Goal: Task Accomplishment & Management: Use online tool/utility

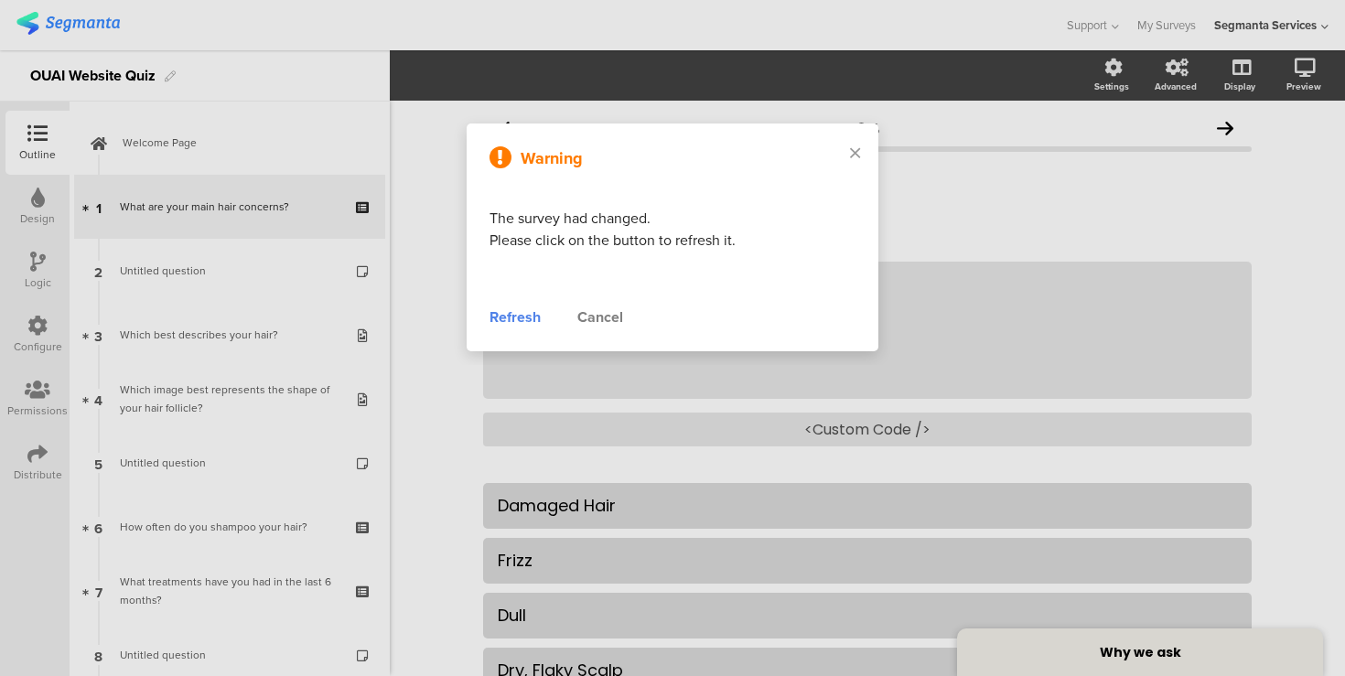
scroll to position [949, 0]
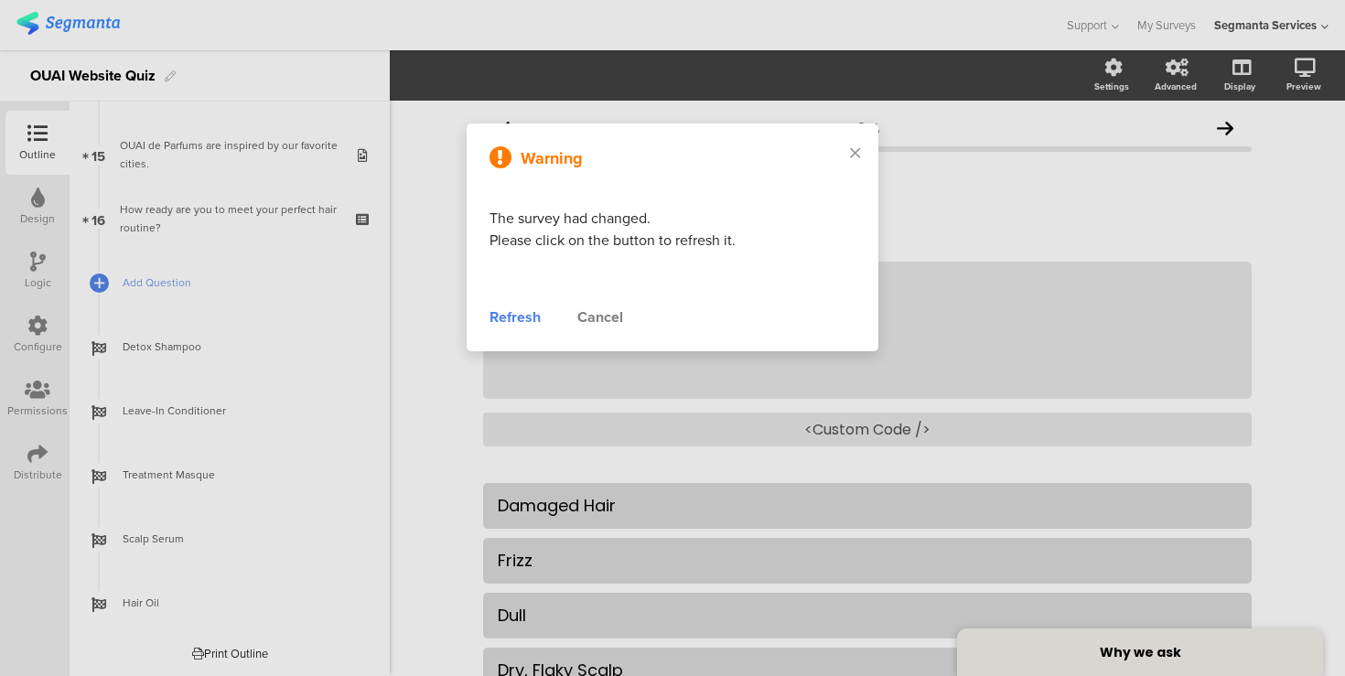
click at [511, 319] on div "Refresh" at bounding box center [515, 318] width 51 height 22
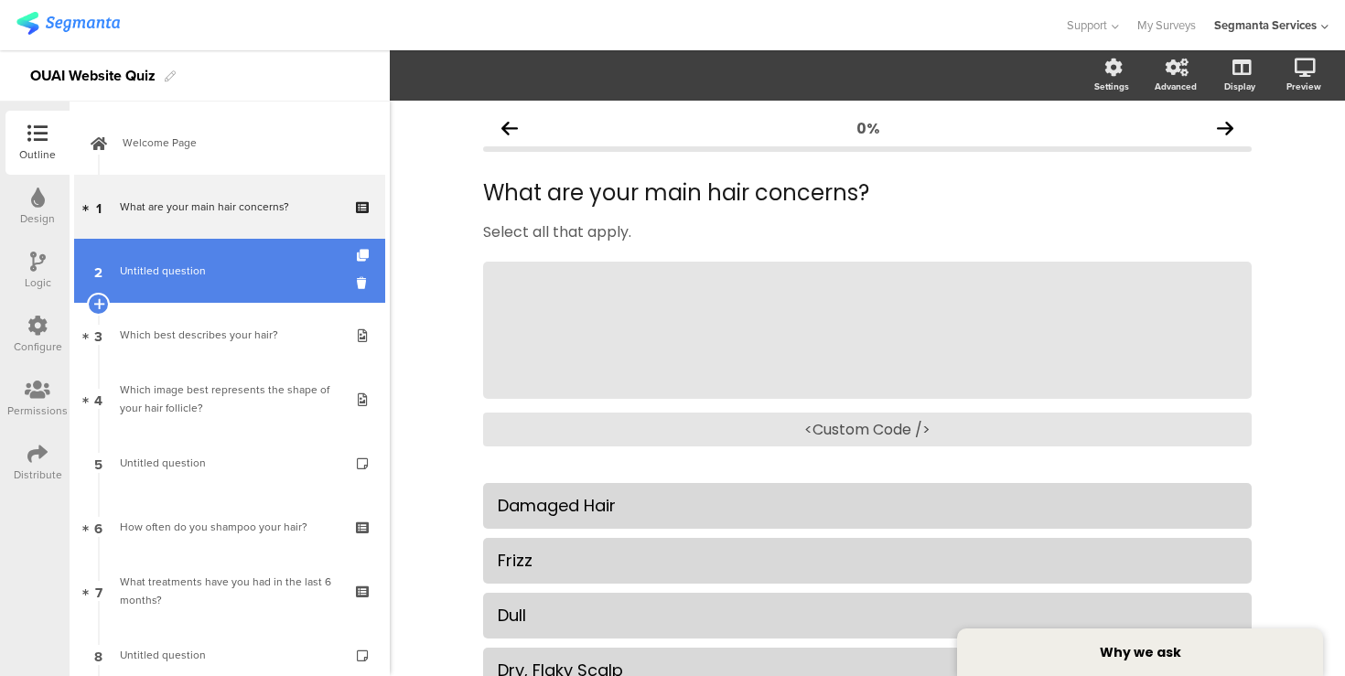
click at [221, 268] on span "Untitled question" at bounding box center [229, 271] width 219 height 18
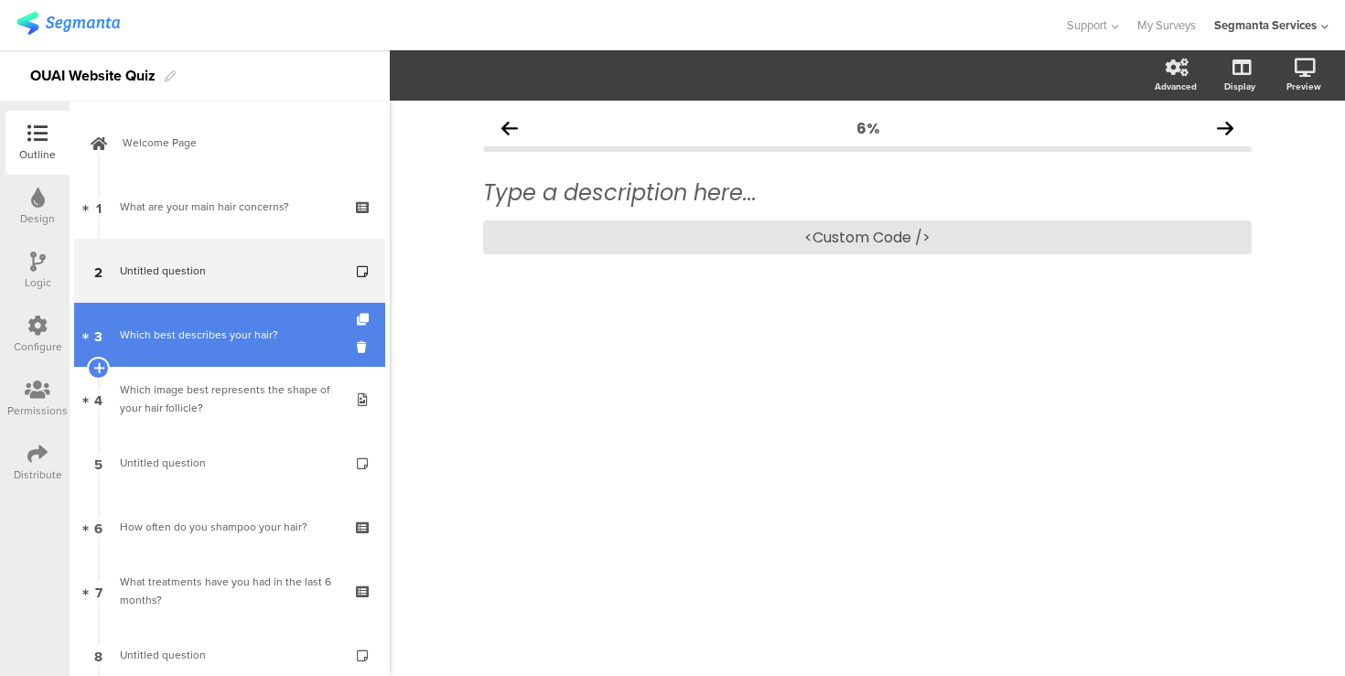
click at [231, 327] on div "Which best describes your hair?" at bounding box center [229, 335] width 219 height 18
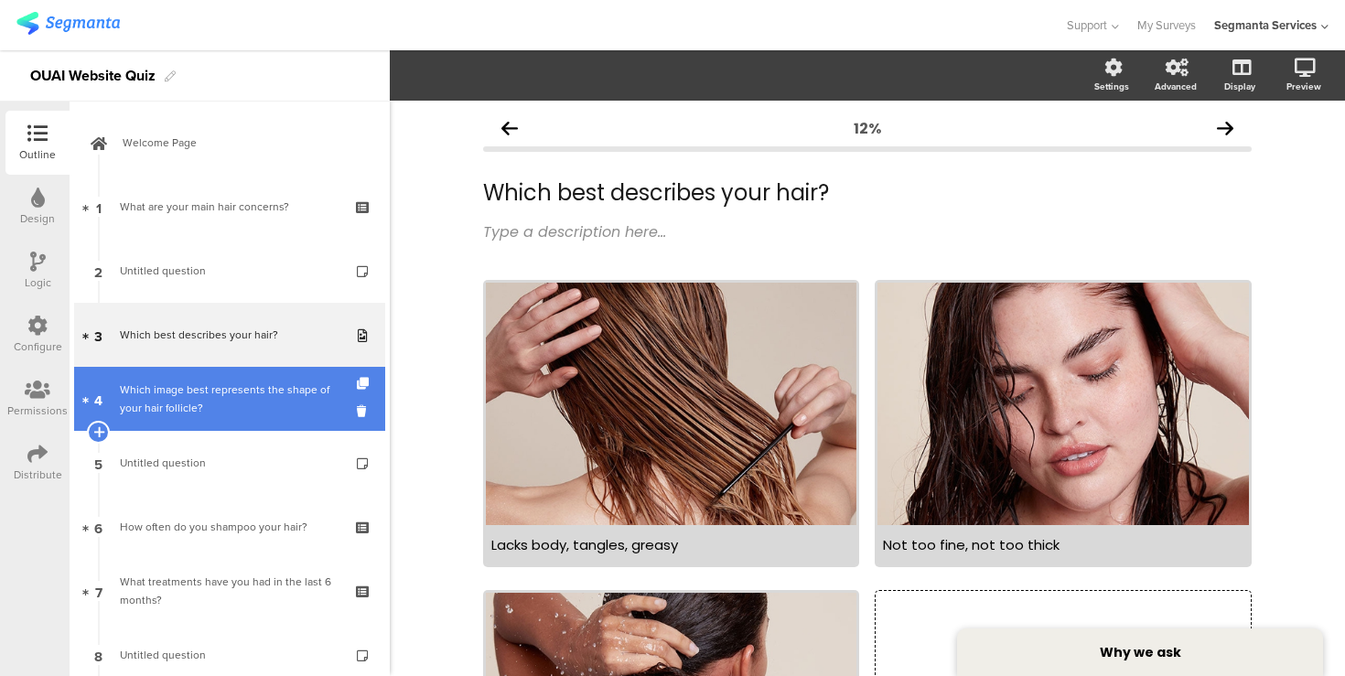
click at [244, 388] on div "Which image best represents the shape of your hair follicle?" at bounding box center [229, 399] width 219 height 37
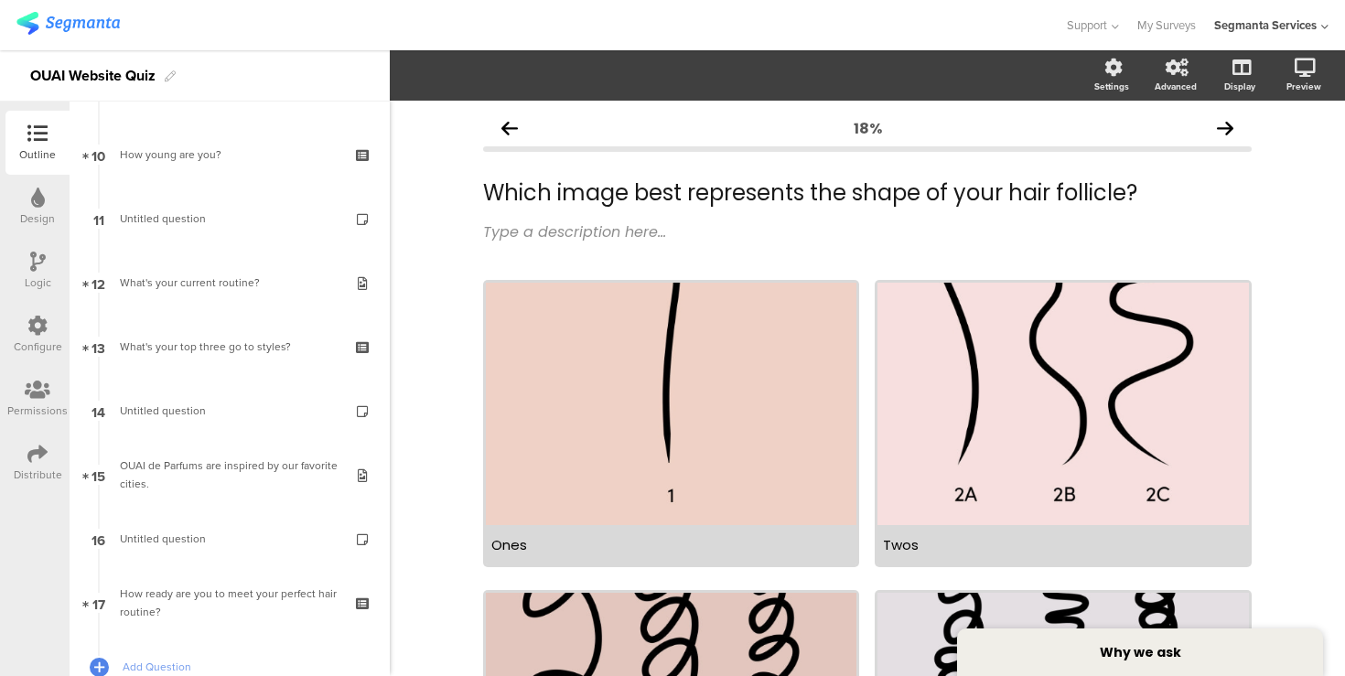
scroll to position [674, 0]
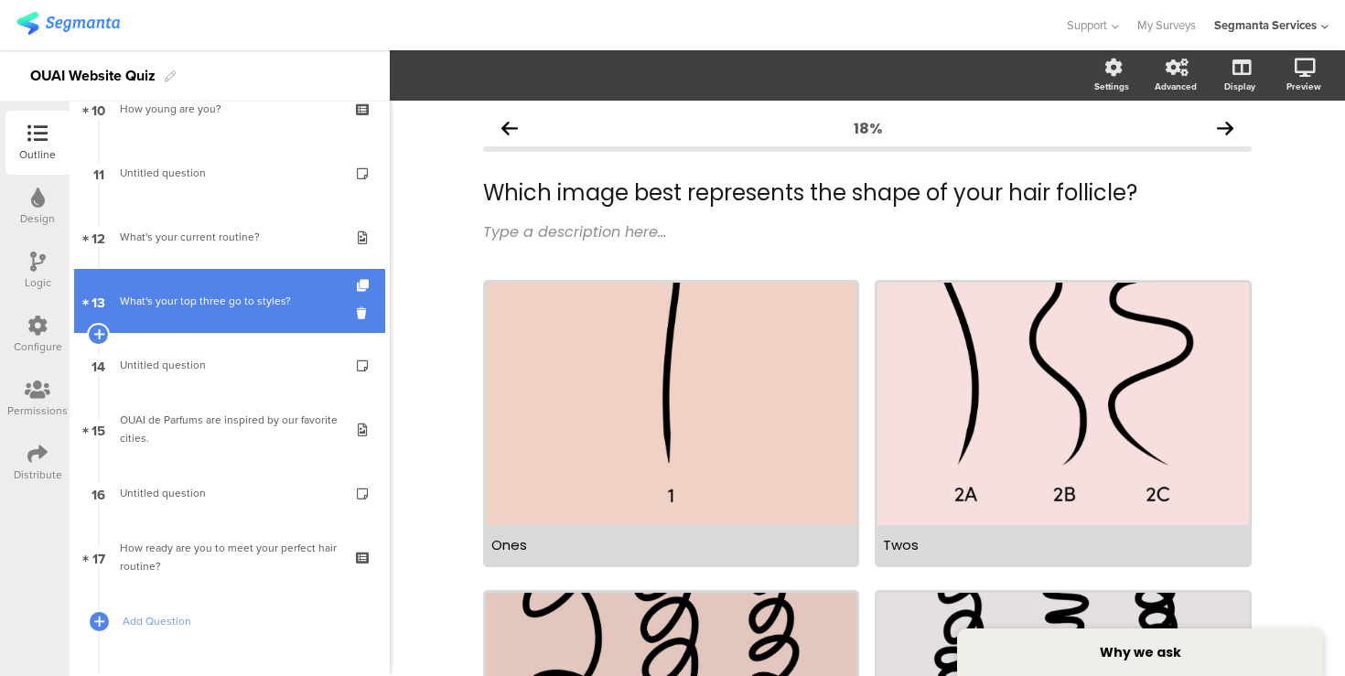
click at [238, 309] on div "What's your top three go to styles?" at bounding box center [229, 301] width 219 height 18
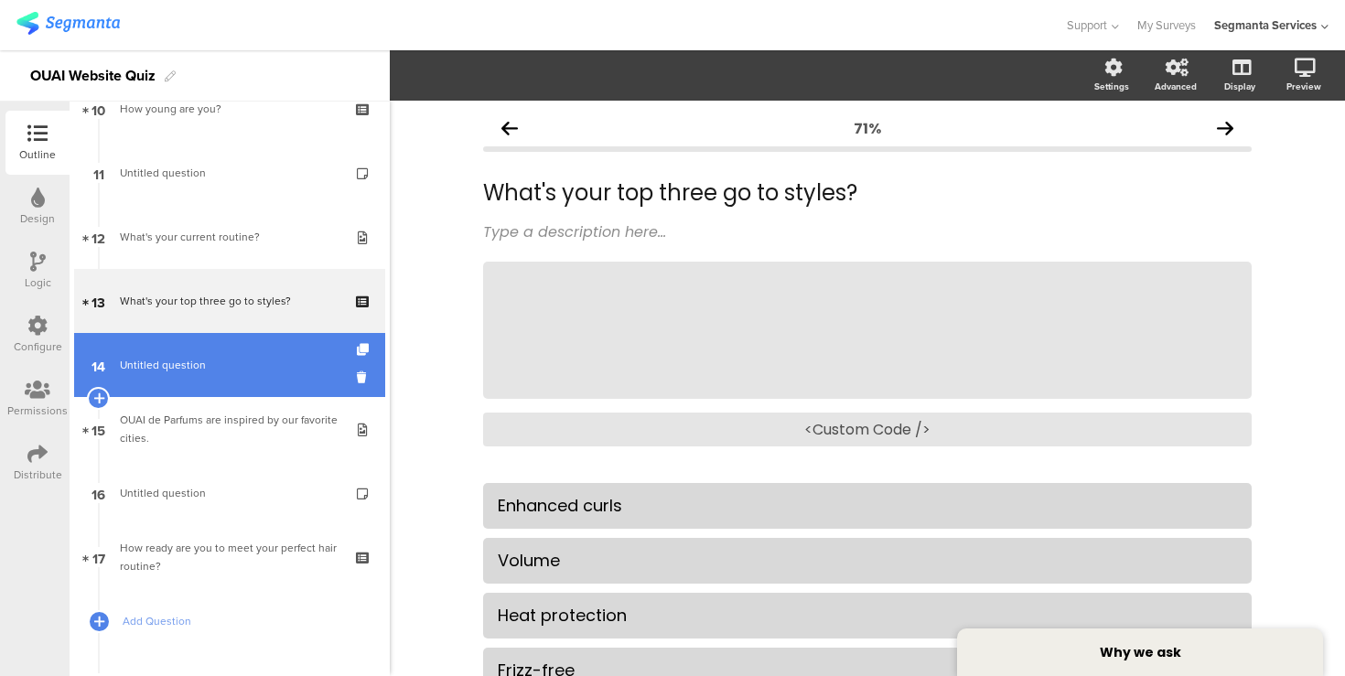
click at [242, 355] on link "14 Untitled question" at bounding box center [229, 365] width 311 height 64
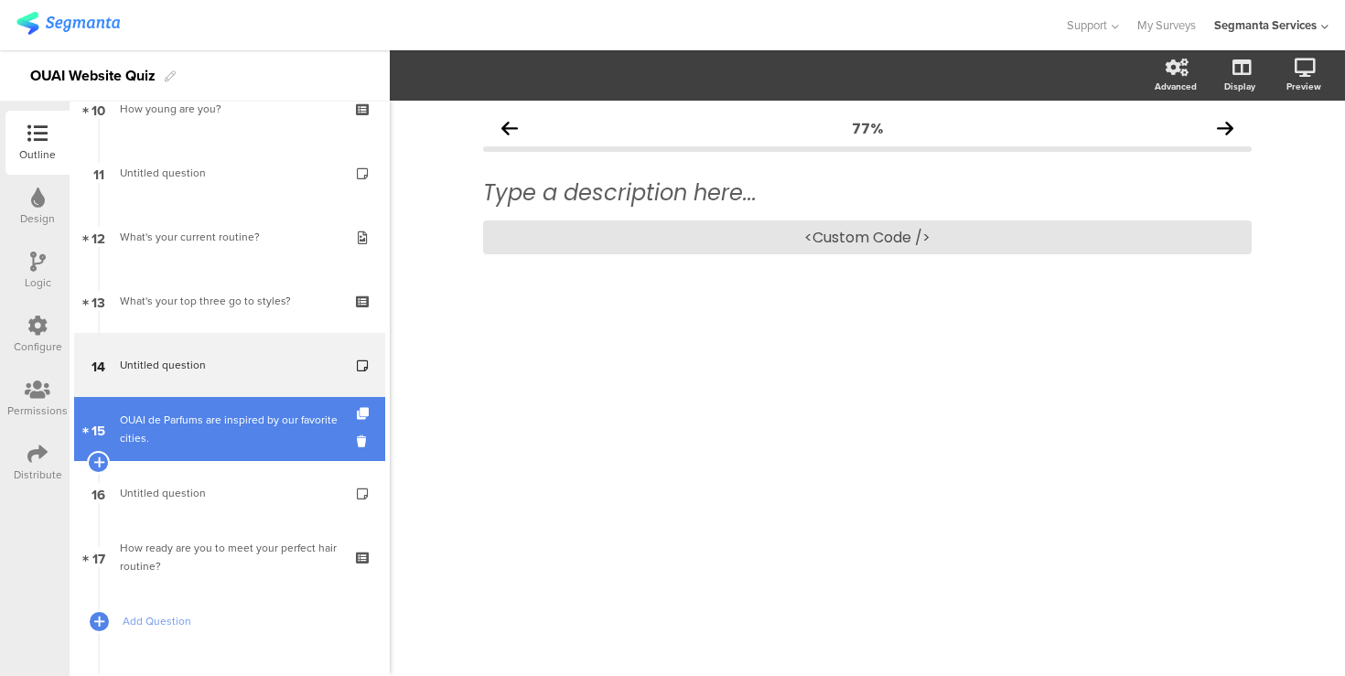
click at [248, 408] on link "15 OUAI de Parfums are inspired by our favorite cities." at bounding box center [229, 429] width 311 height 64
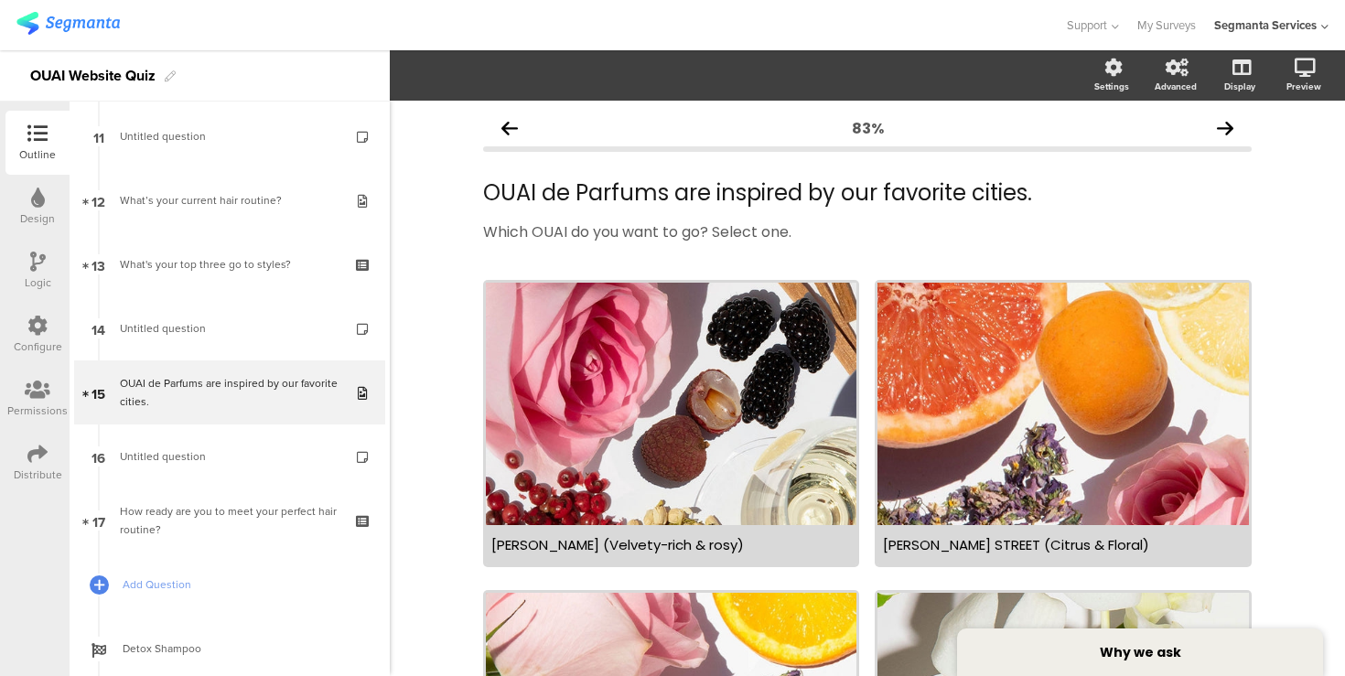
scroll to position [715, 0]
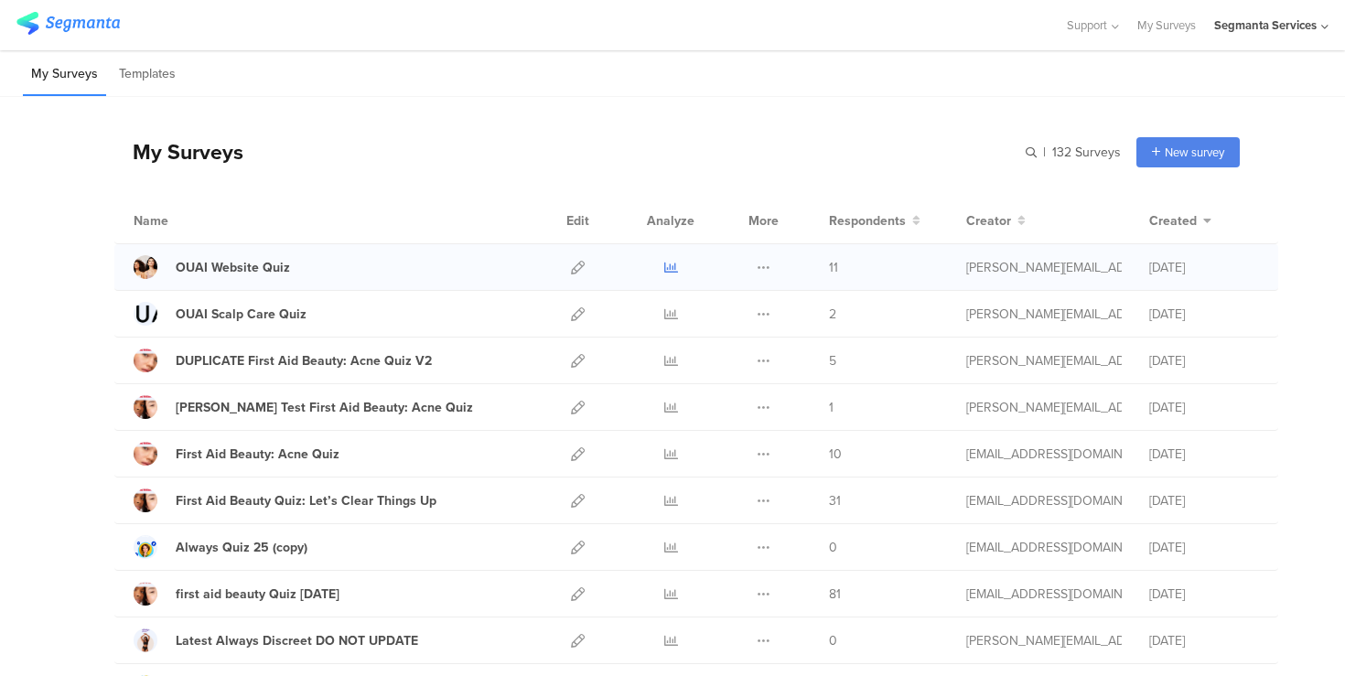
click at [671, 266] on icon at bounding box center [671, 268] width 14 height 14
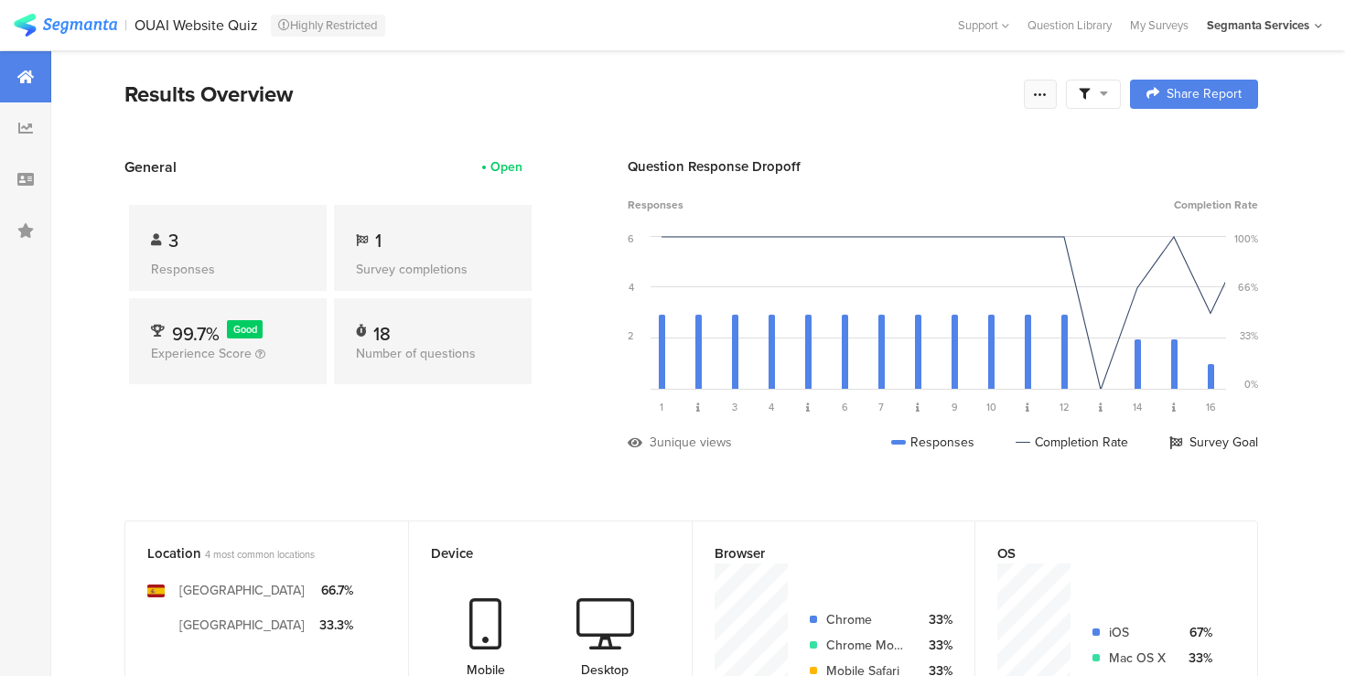
click at [1043, 91] on icon at bounding box center [1040, 94] width 15 height 15
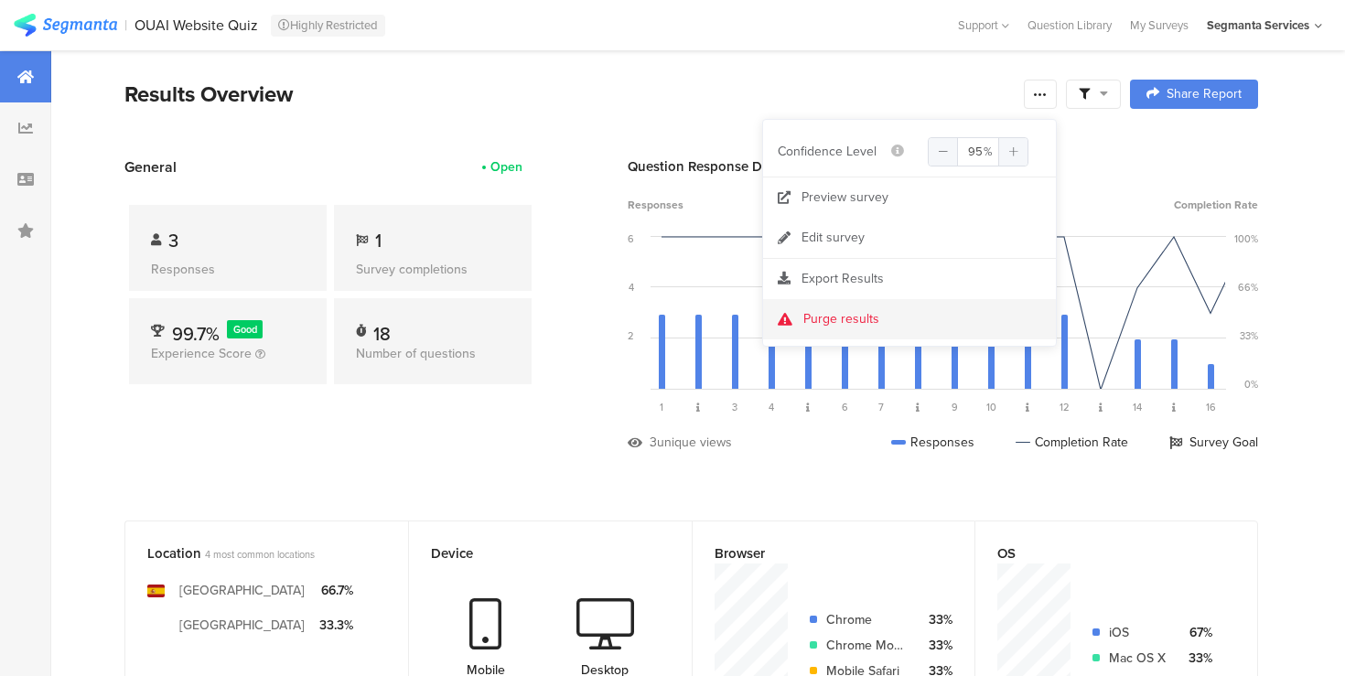
click at [835, 318] on div "Purge results" at bounding box center [841, 319] width 76 height 18
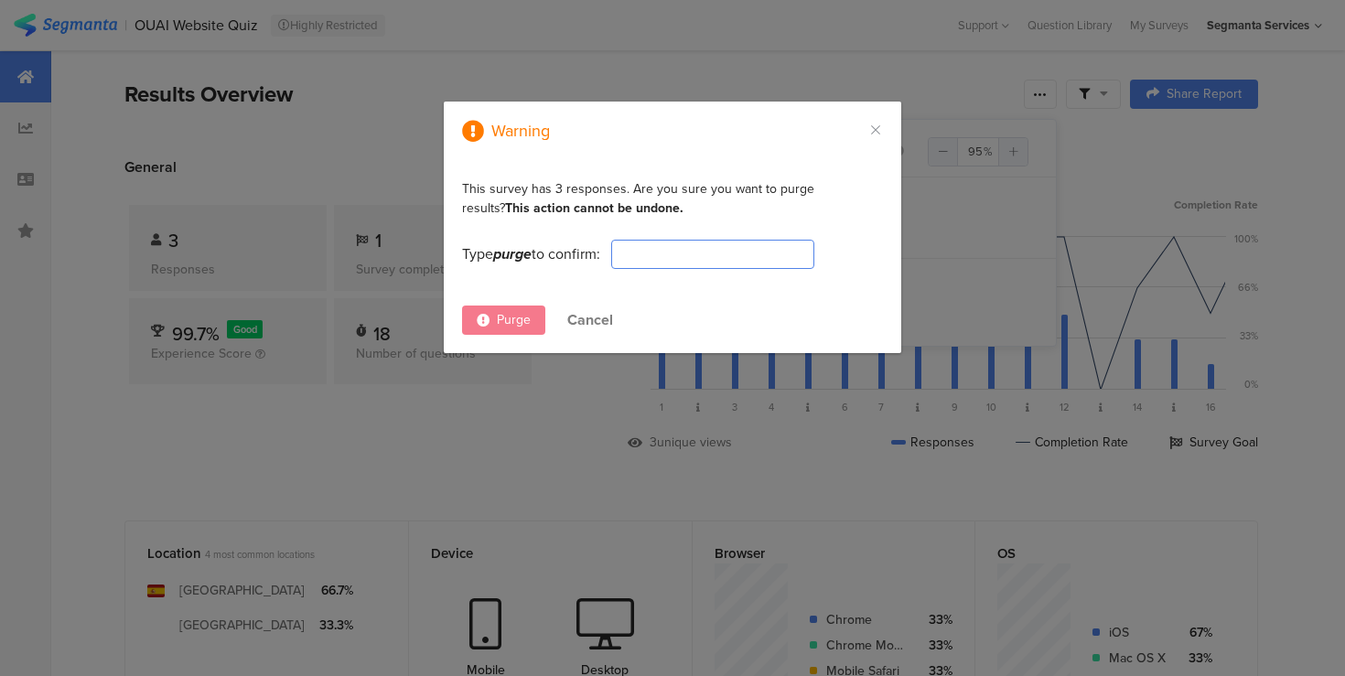
click at [792, 254] on input "dialog" at bounding box center [712, 254] width 203 height 29
type input "purge"
click at [520, 308] on div "Purge" at bounding box center [503, 320] width 83 height 29
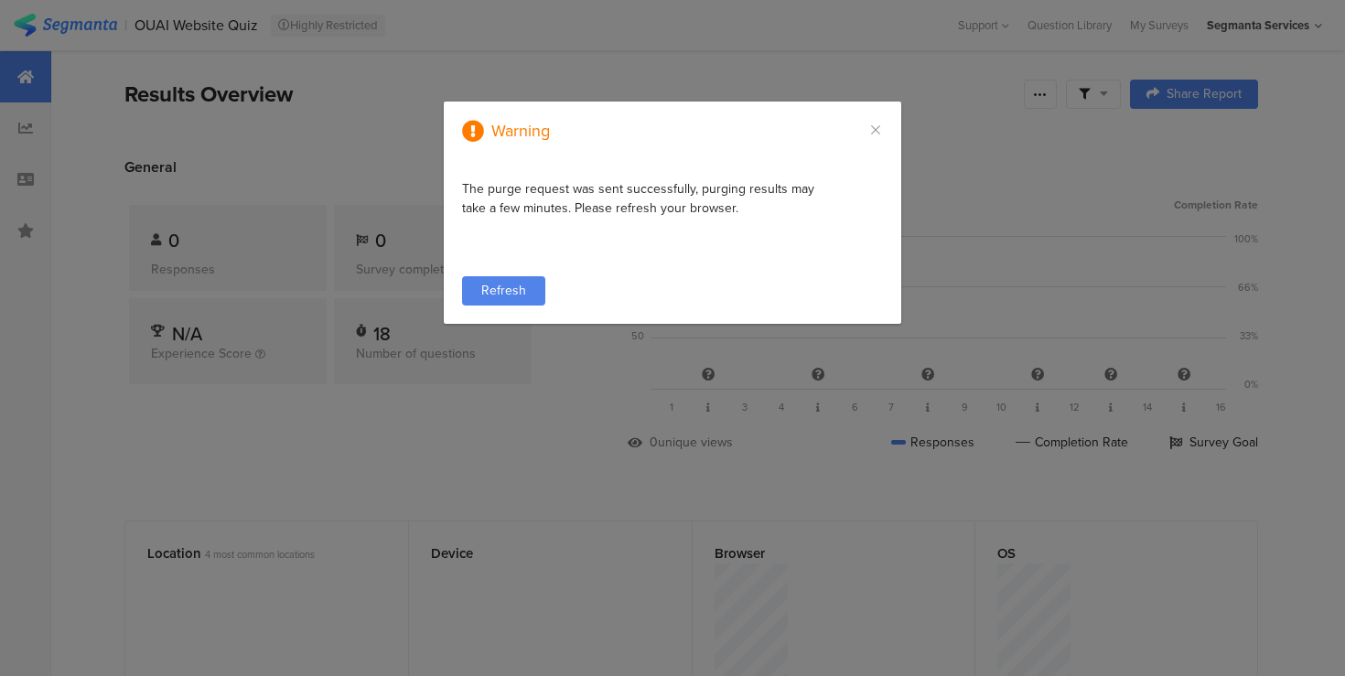
click at [515, 296] on span "Refresh" at bounding box center [503, 290] width 45 height 19
